Goal: Information Seeking & Learning: Learn about a topic

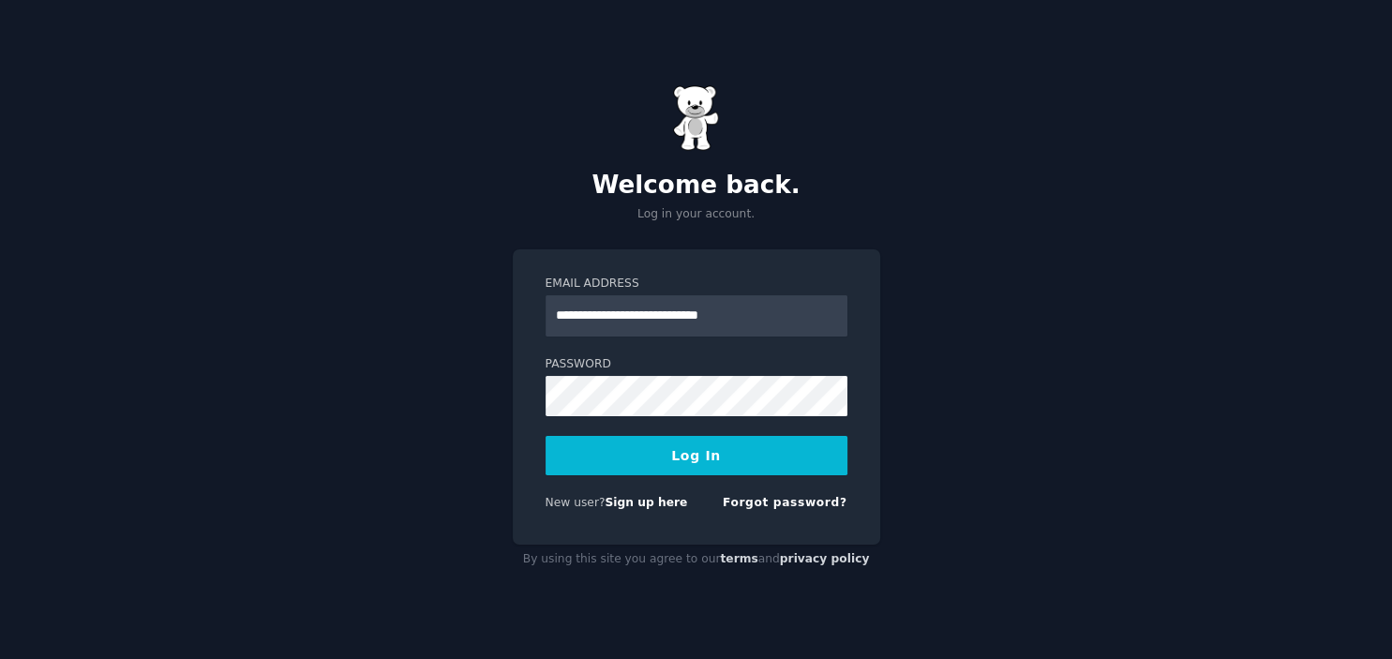
type input "**********"
click at [700, 468] on button "Log In" at bounding box center [697, 455] width 302 height 39
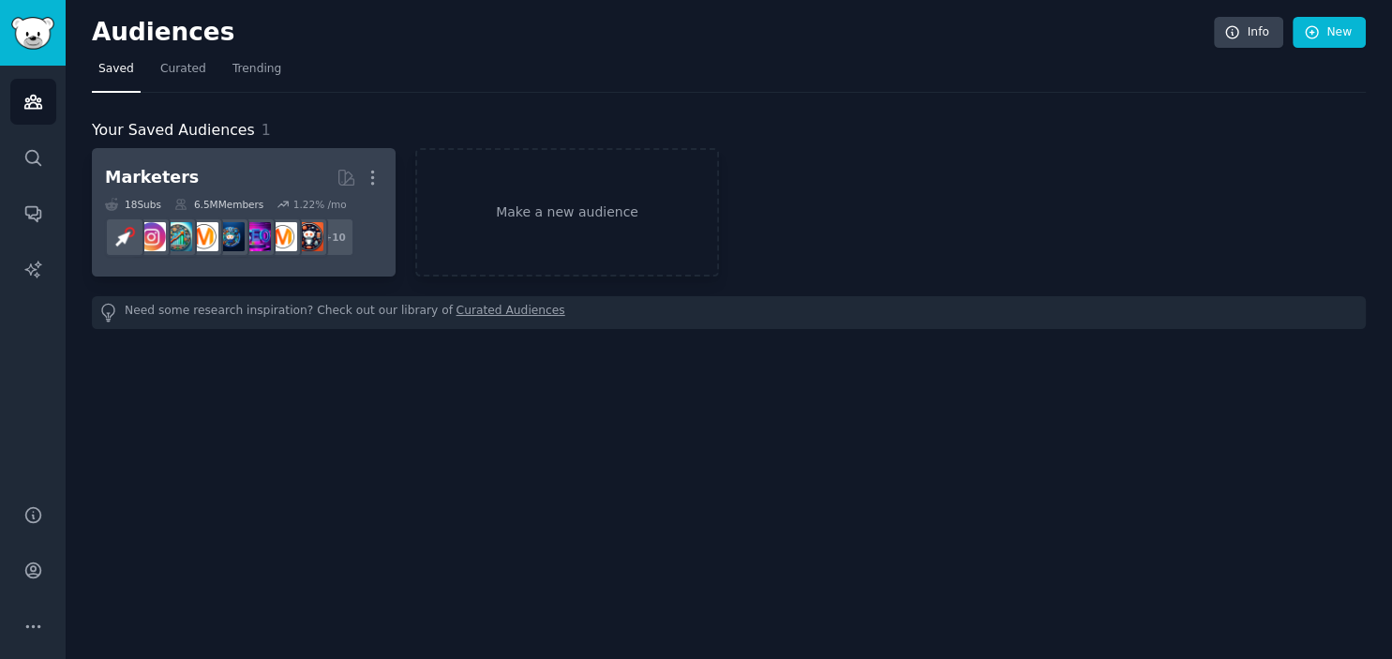
click at [223, 179] on h2 "Marketers More" at bounding box center [244, 177] width 278 height 33
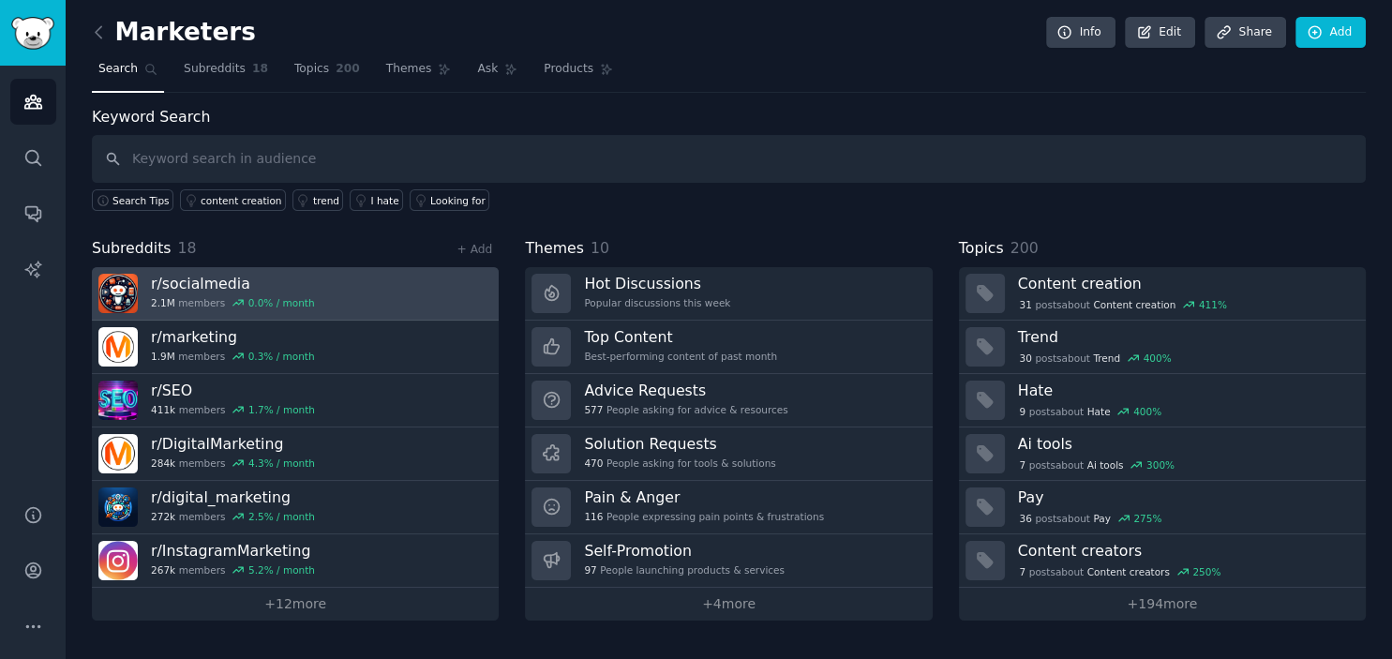
click at [328, 285] on link "r/ socialmedia 2.1M members 0.0 % / month" at bounding box center [295, 293] width 407 height 53
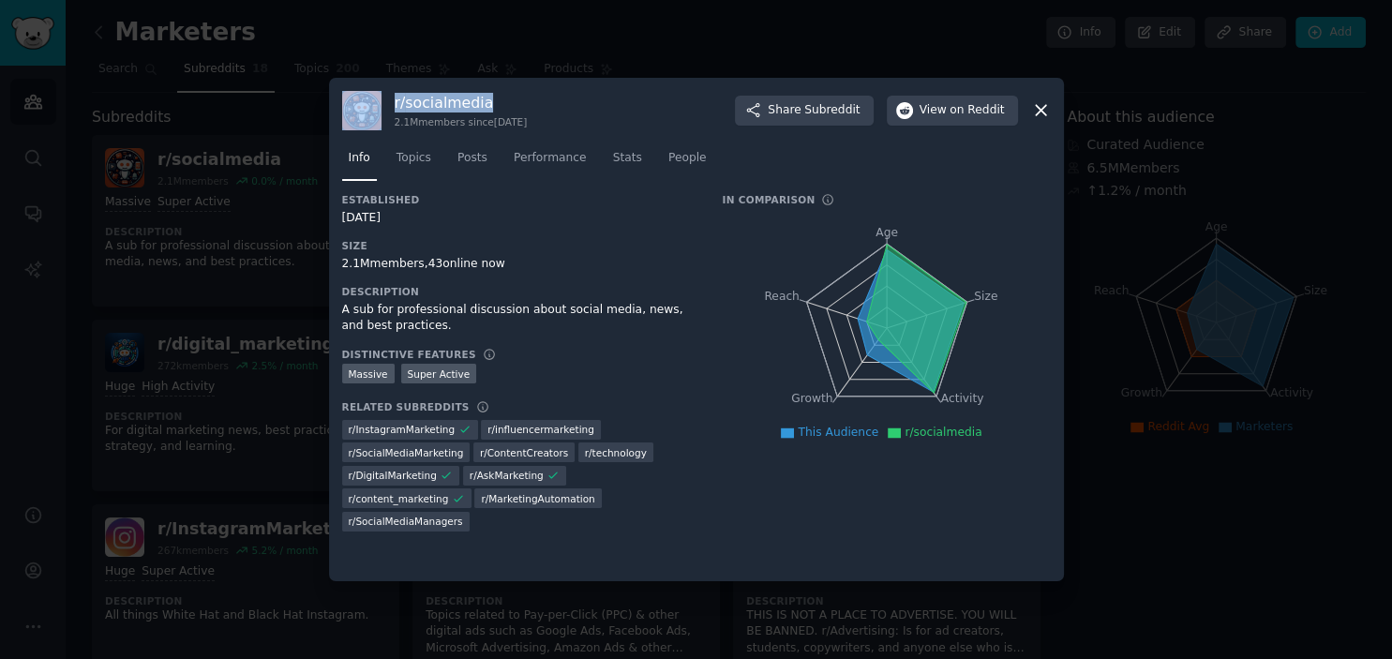
drag, startPoint x: 491, startPoint y: 96, endPoint x: 385, endPoint y: 78, distance: 107.4
click at [385, 78] on div "r/ socialmedia 2.1M members since 05/26/2008 Share Subreddit View on Reddit Inf…" at bounding box center [696, 330] width 735 height 504
click at [1046, 109] on icon at bounding box center [1041, 110] width 20 height 20
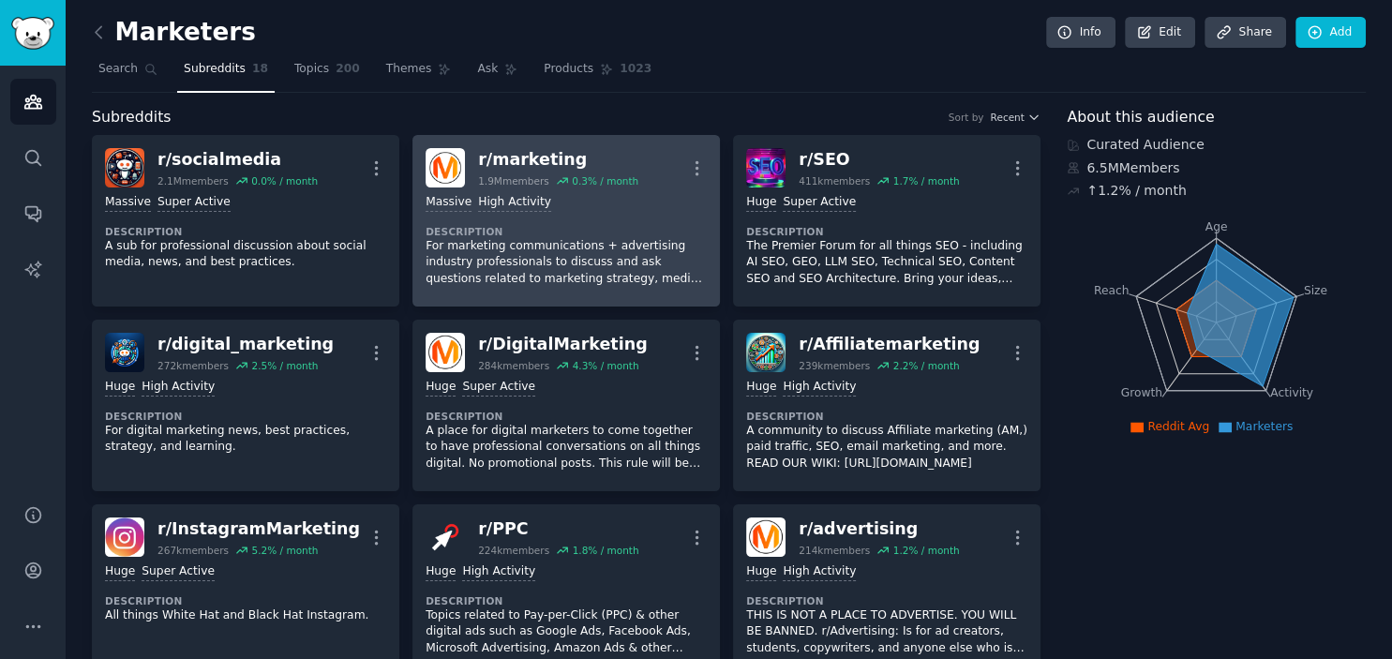
scroll to position [103, 0]
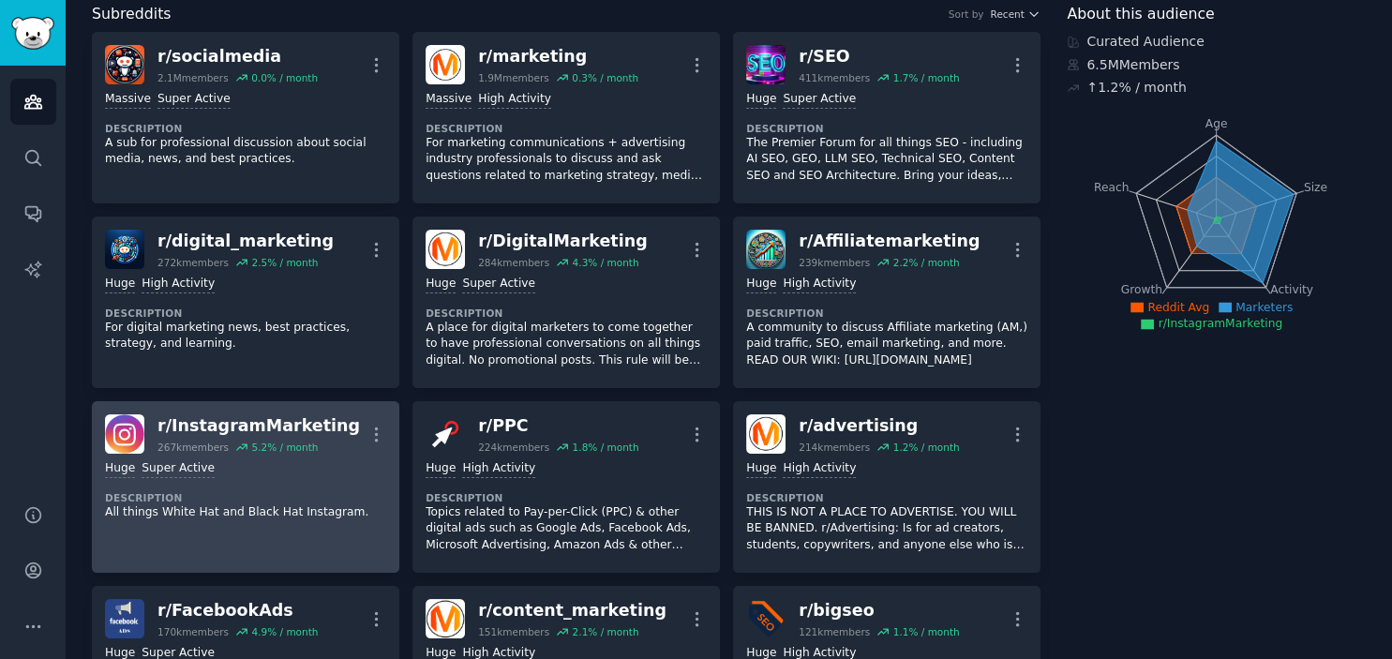
click at [290, 468] on div "Huge Super Active" at bounding box center [245, 469] width 281 height 18
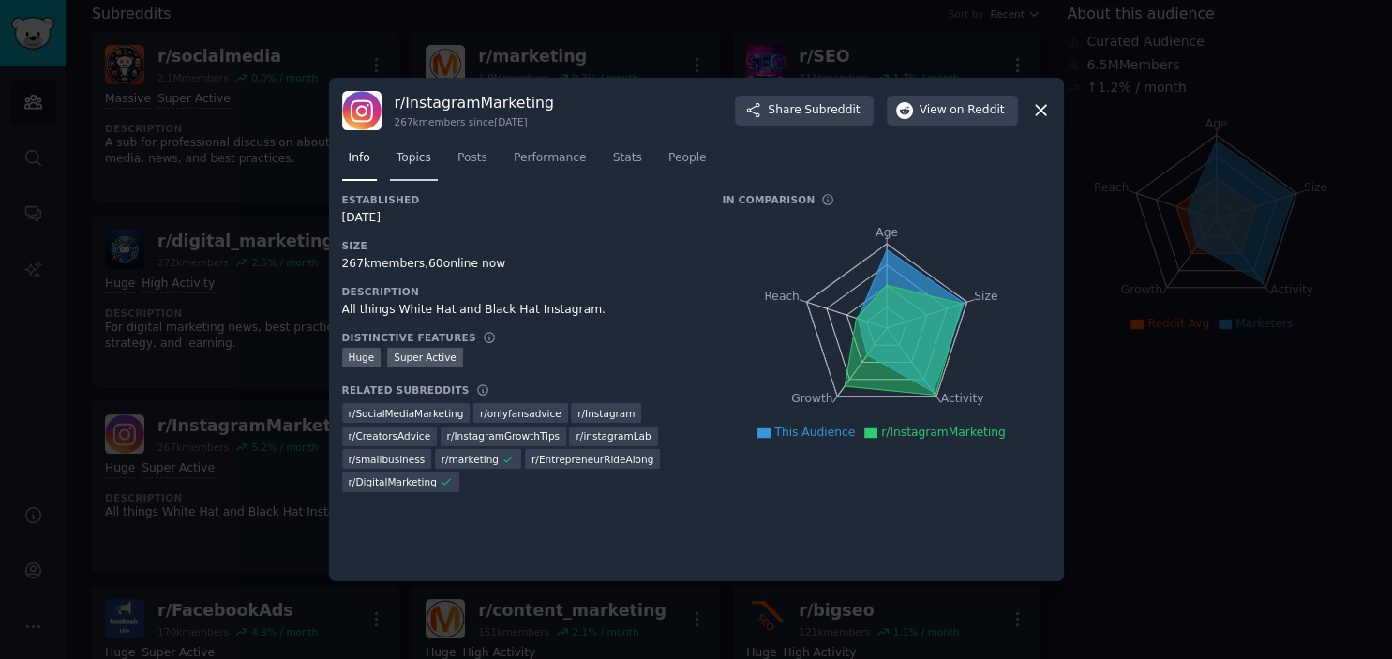
click at [399, 154] on span "Topics" at bounding box center [414, 158] width 35 height 17
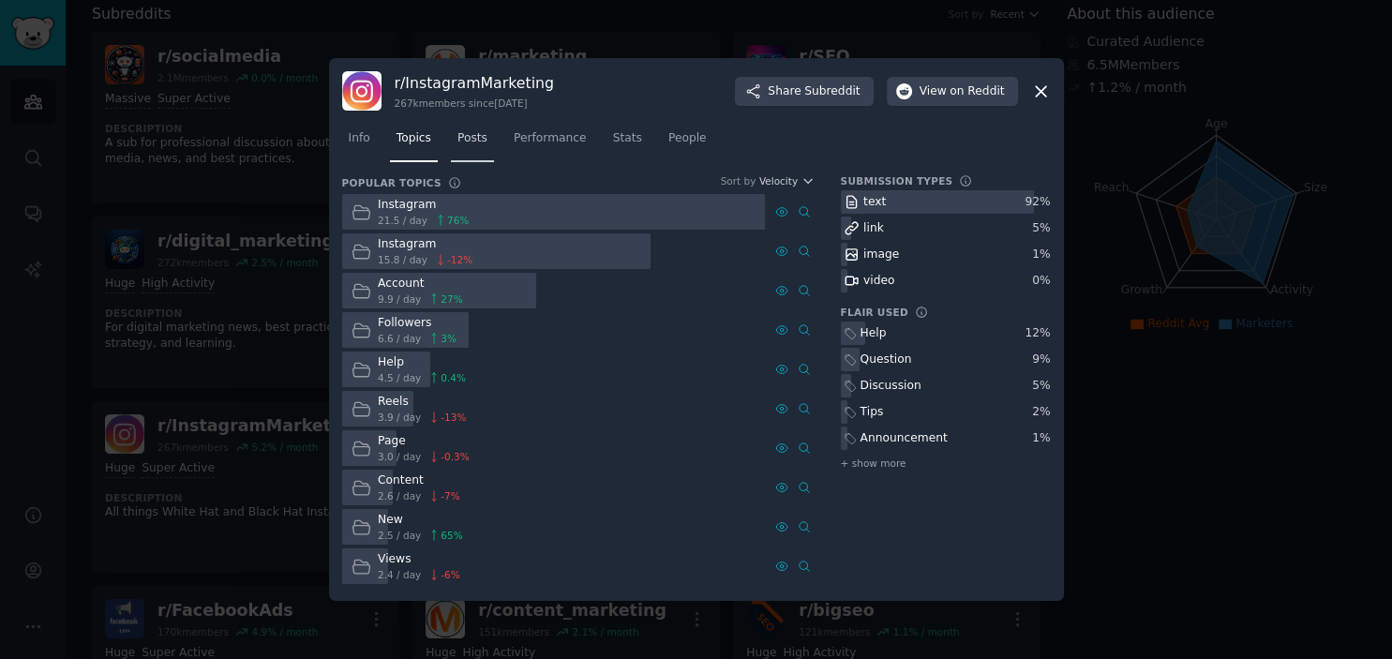
click at [458, 157] on link "Posts" at bounding box center [472, 143] width 43 height 38
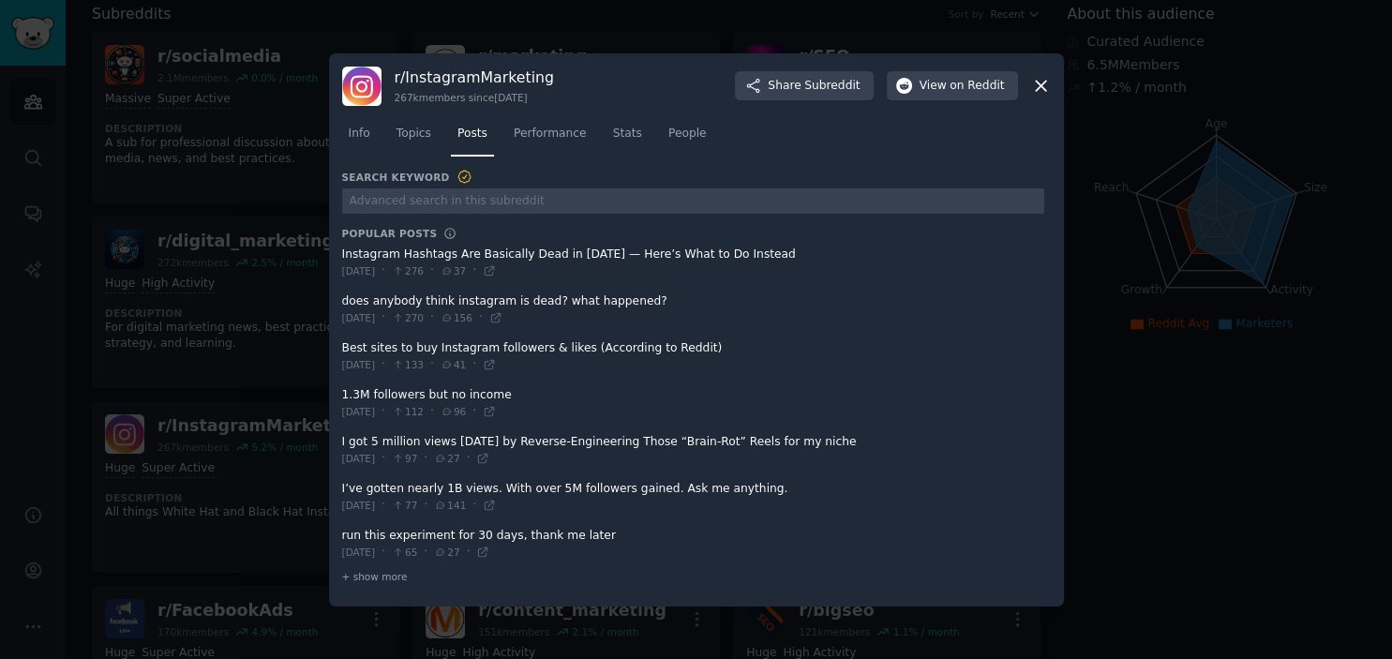
drag, startPoint x: 612, startPoint y: 255, endPoint x: 688, endPoint y: 255, distance: 75.9
click at [688, 255] on span at bounding box center [693, 263] width 702 height 46
drag, startPoint x: 548, startPoint y: 69, endPoint x: 384, endPoint y: 83, distance: 163.7
click at [384, 83] on div "r/ InstagramMarketing 267k members since 02/07/2017 Share Subreddit View on Red…" at bounding box center [696, 86] width 709 height 39
copy div "r/ InstagramMarketing"
